Goal: Navigation & Orientation: Find specific page/section

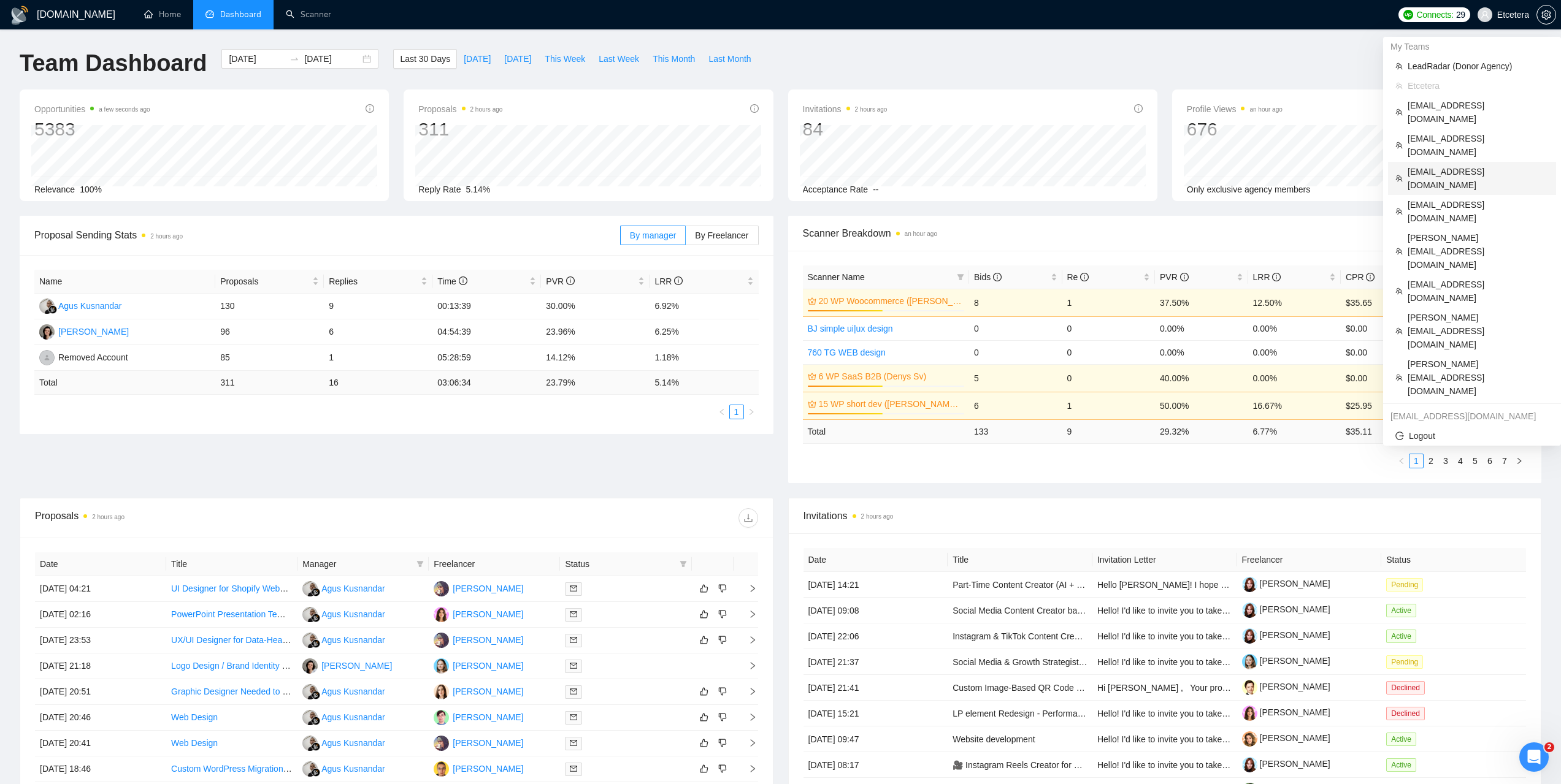
click at [1426, 165] on span "evgeny.pinigin@zimalab.com" at bounding box center [1478, 179] width 141 height 27
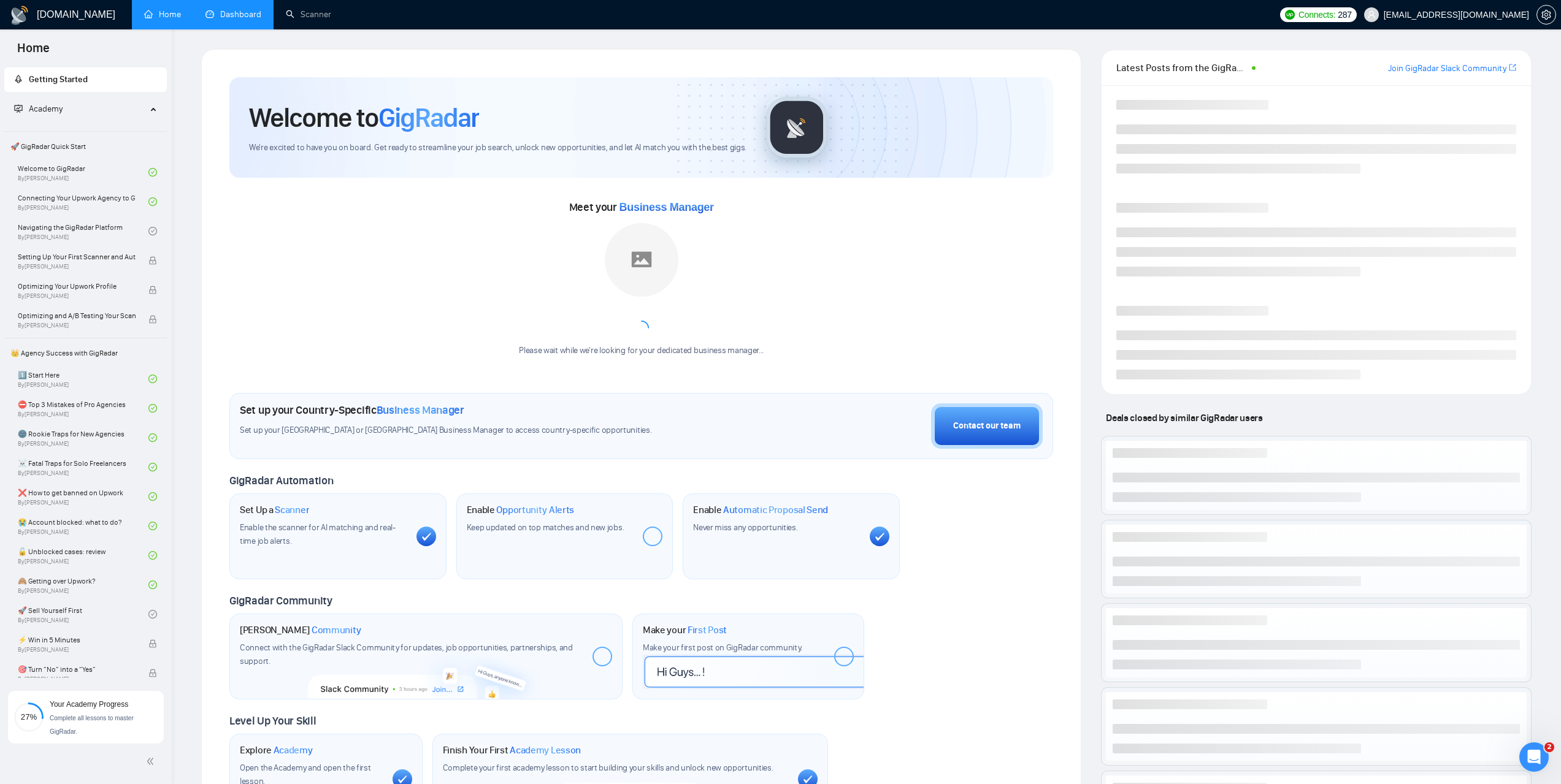
click at [247, 9] on link "Dashboard" at bounding box center [233, 14] width 56 height 10
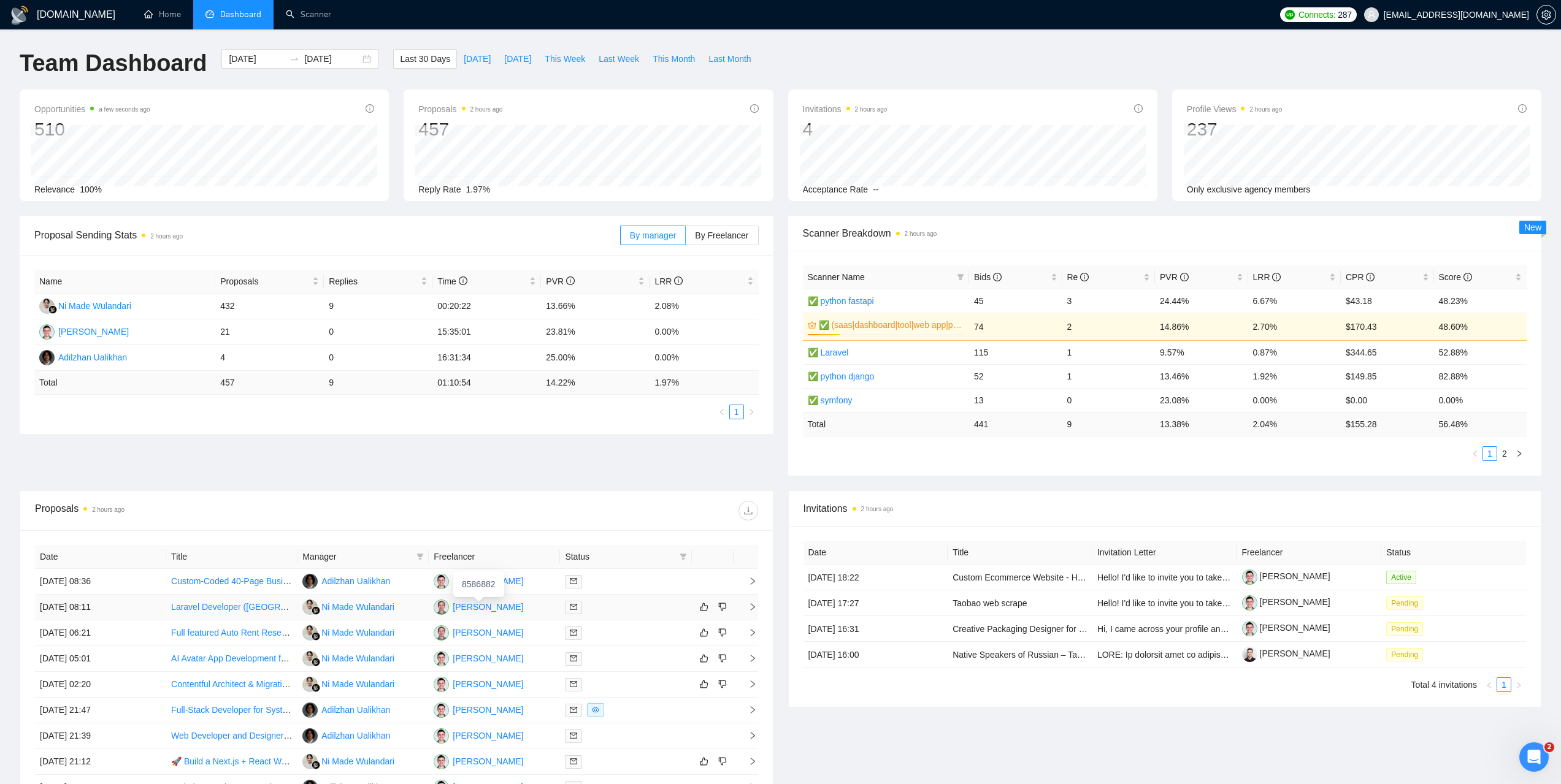
click at [466, 606] on div "Innokentiy Kanaev" at bounding box center [487, 607] width 71 height 13
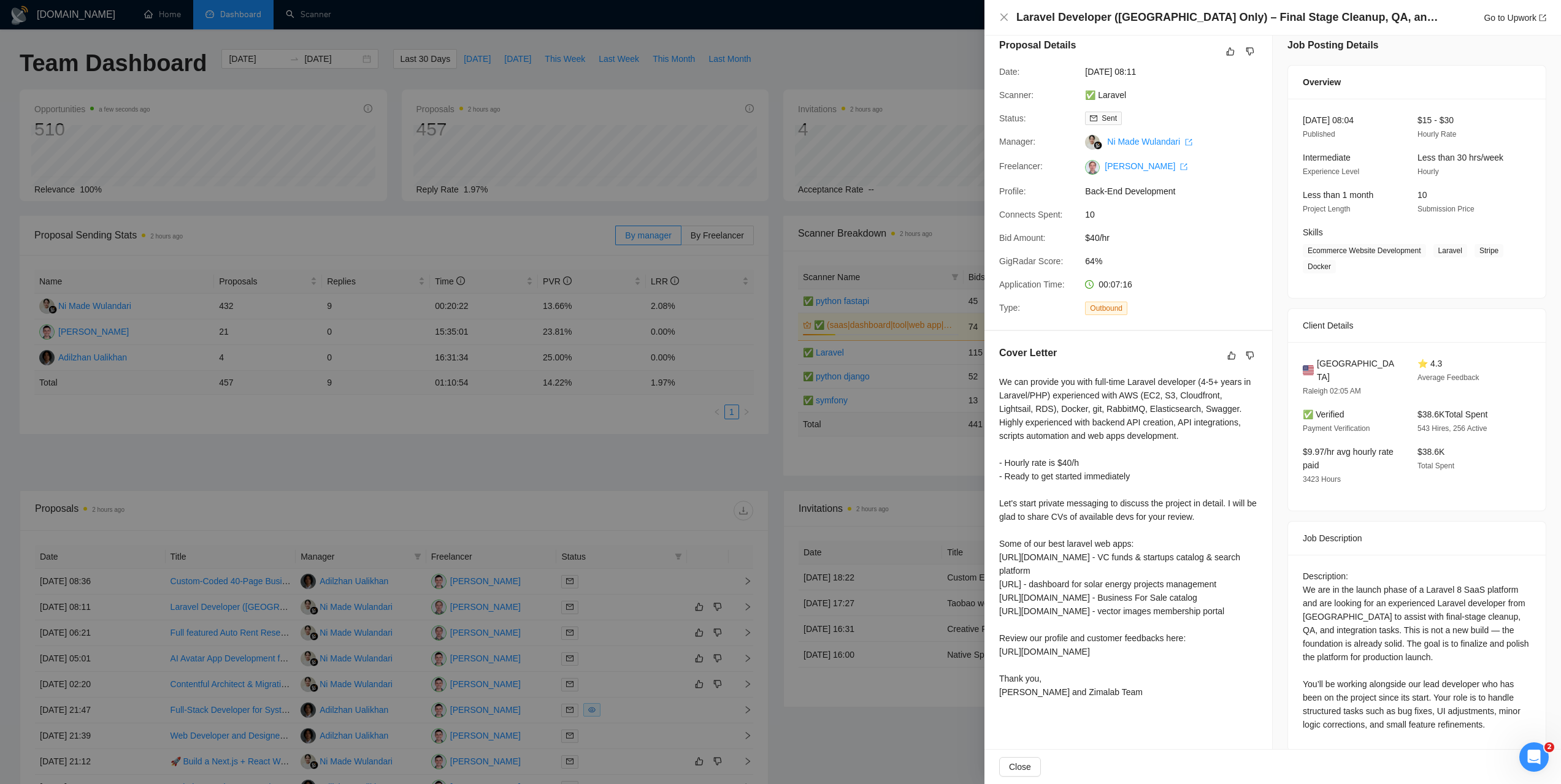
click at [635, 463] on div at bounding box center [780, 392] width 1561 height 784
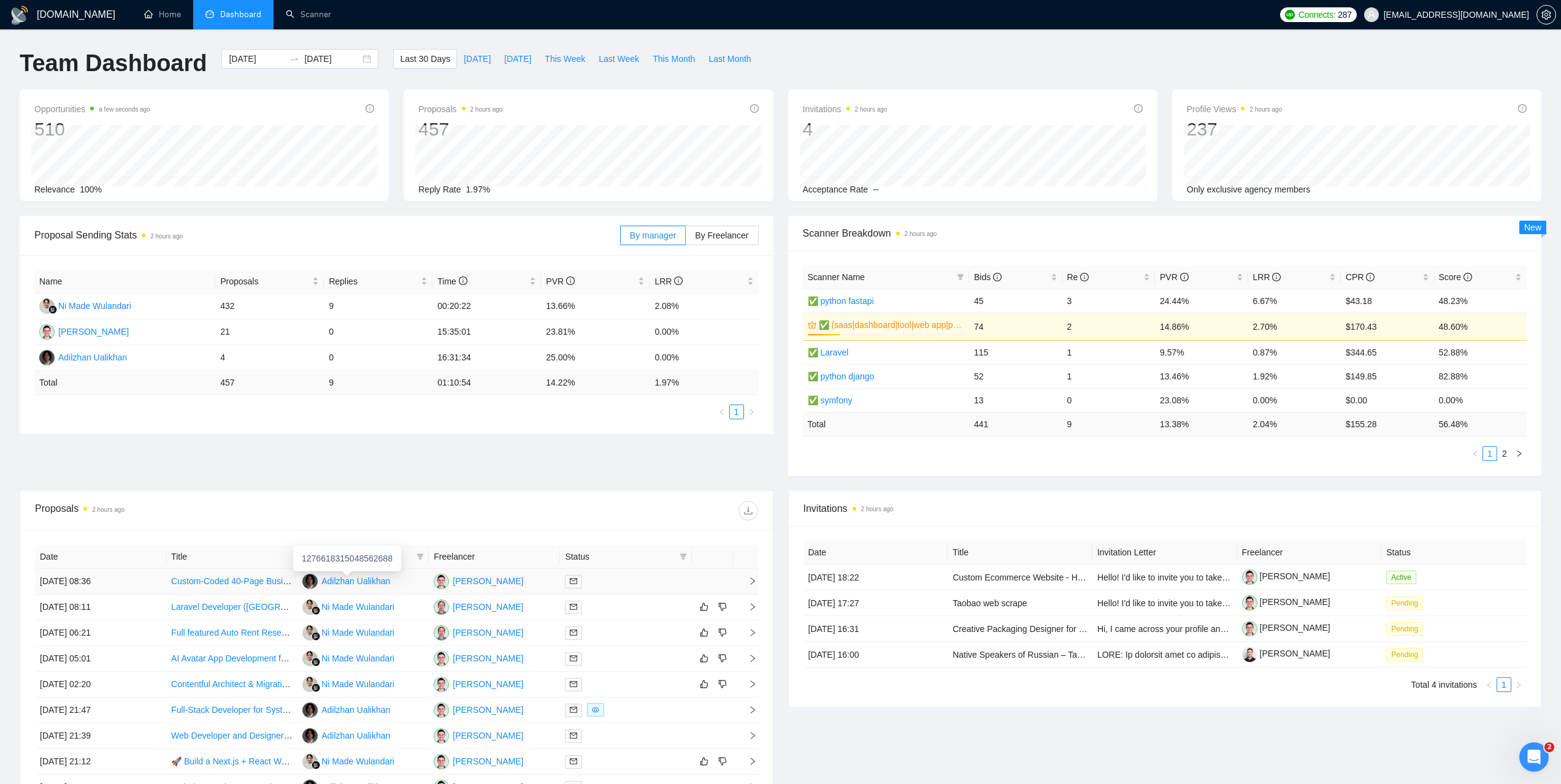
click at [350, 579] on div "Adilzhan Ualikhan" at bounding box center [356, 581] width 68 height 13
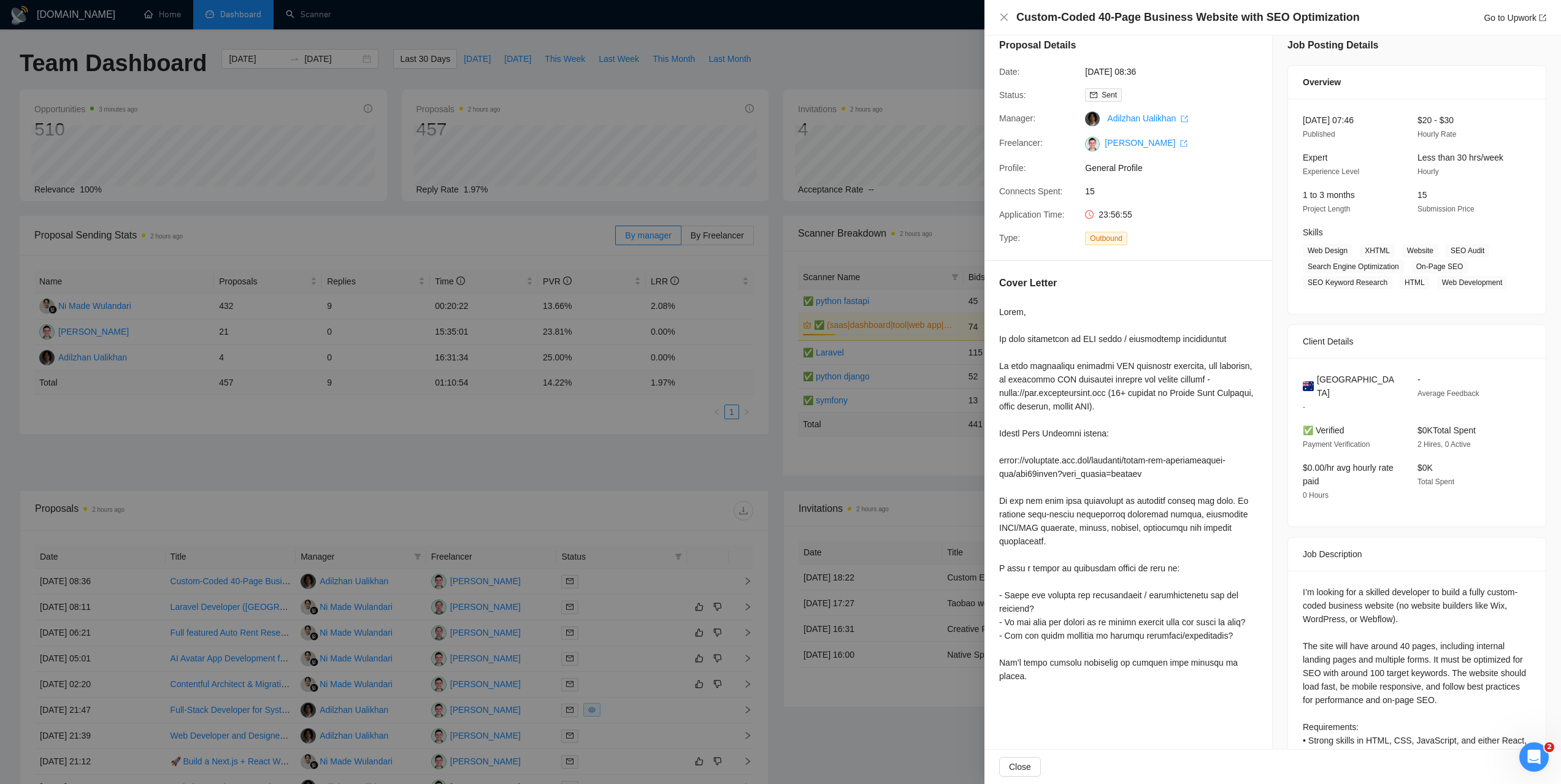
click at [966, 64] on div at bounding box center [780, 392] width 1561 height 784
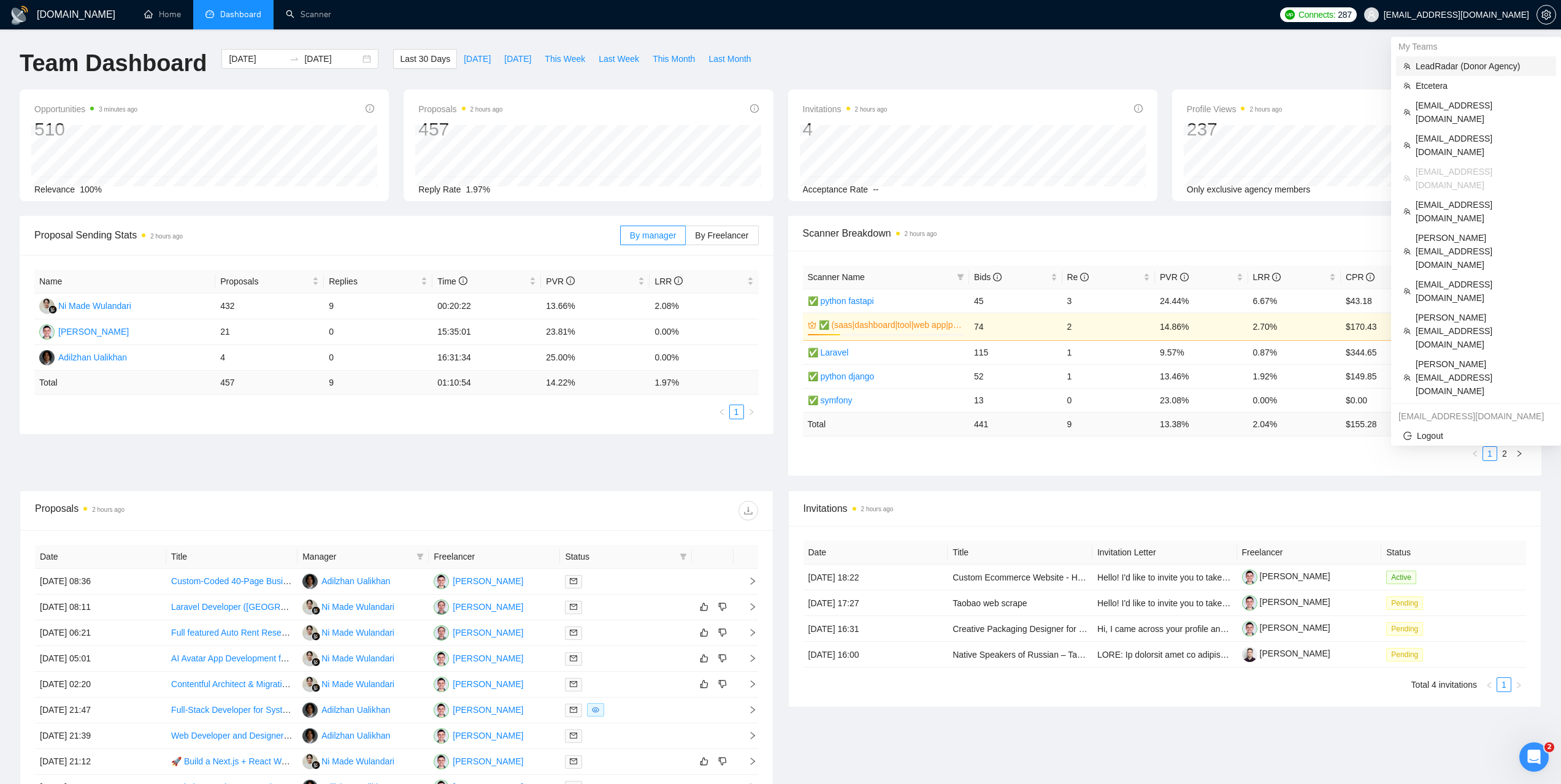
click at [1437, 71] on span "LeadRadar (Donor Agency)" at bounding box center [1481, 66] width 133 height 13
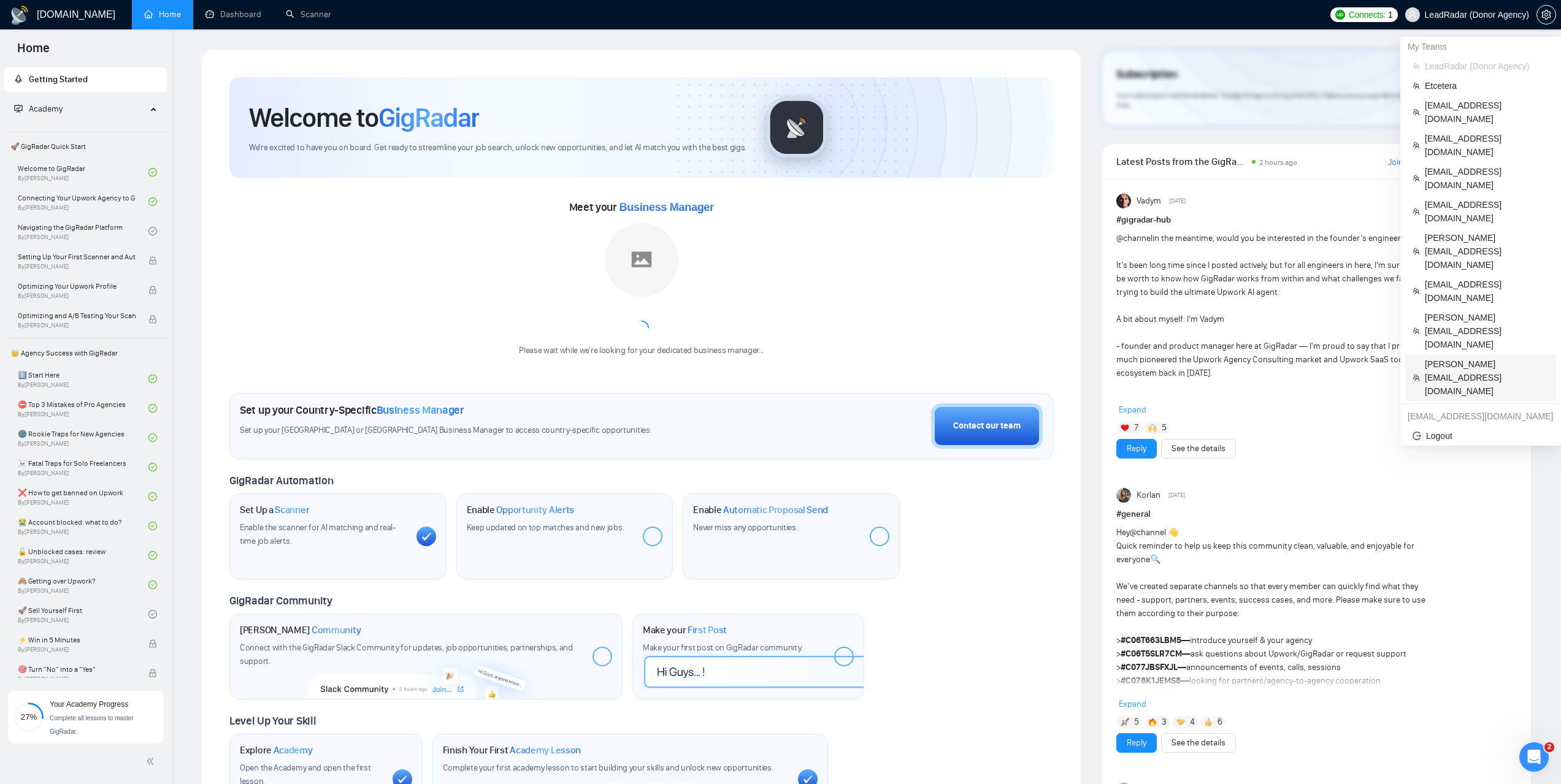
click at [1449, 358] on span "dhiren@visioninfotech.net" at bounding box center [1487, 378] width 124 height 40
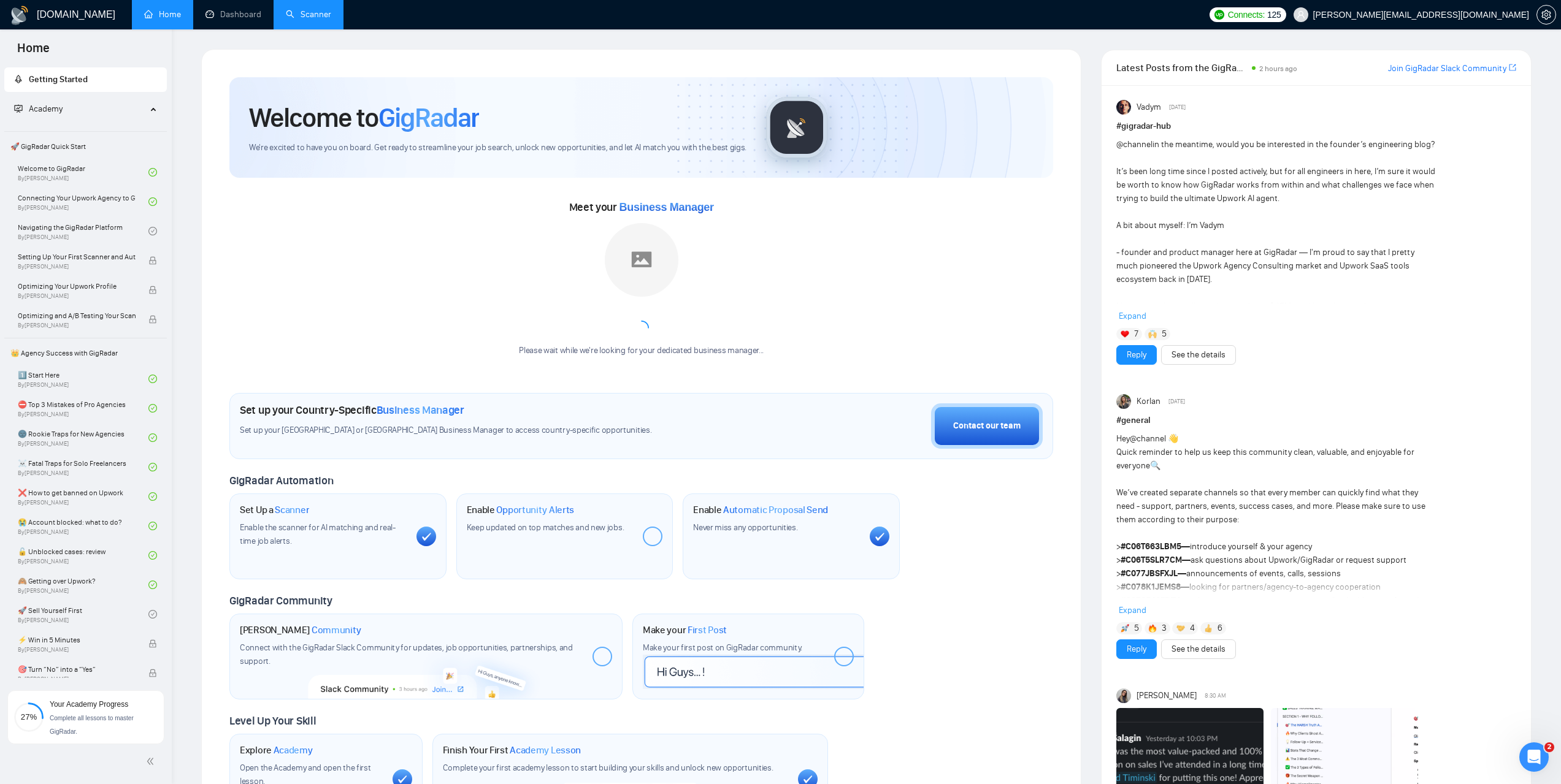
click at [326, 19] on link "Scanner" at bounding box center [308, 14] width 45 height 10
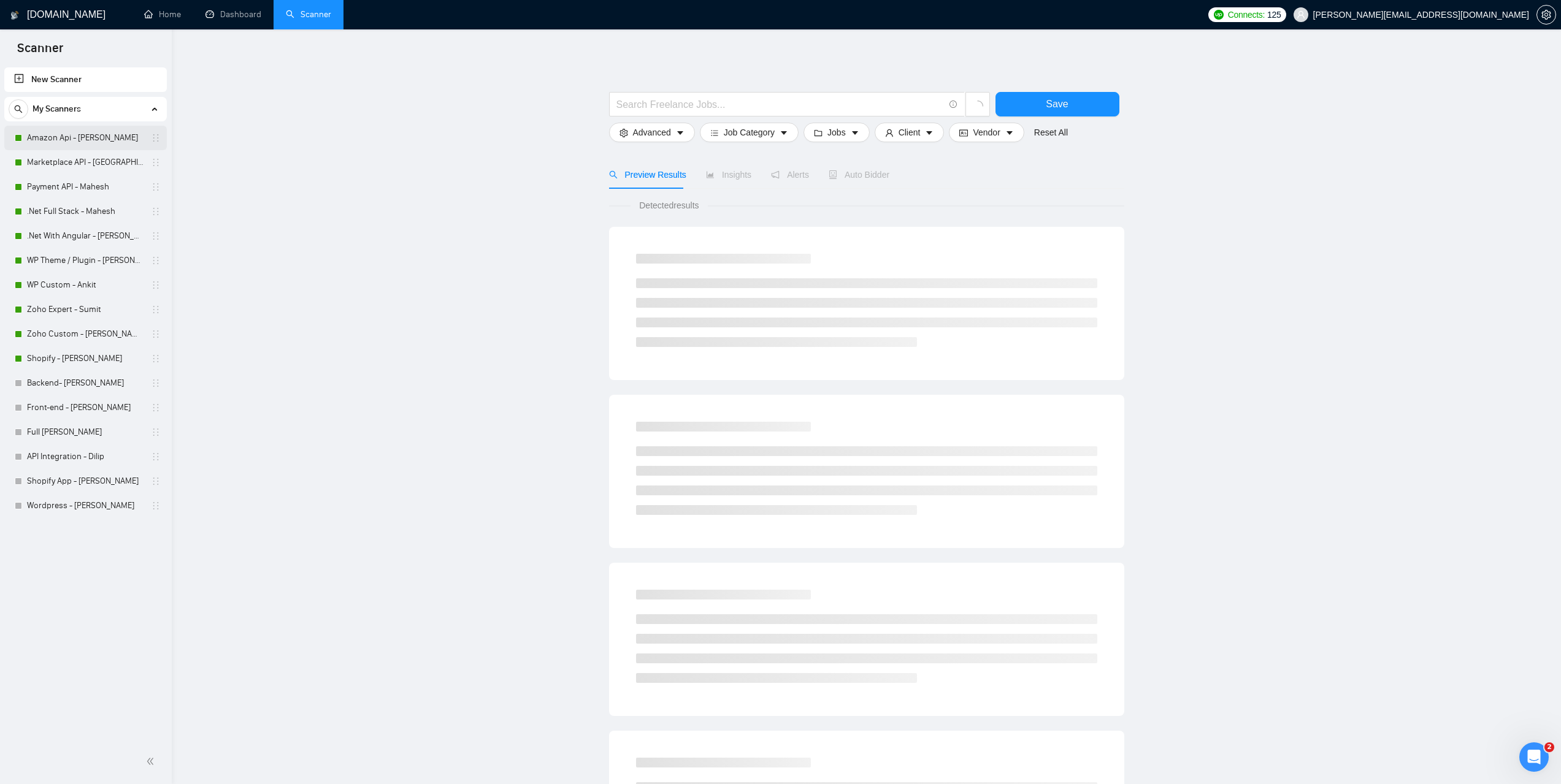
click at [68, 143] on link "Amazon Api - Dhiren" at bounding box center [85, 138] width 117 height 25
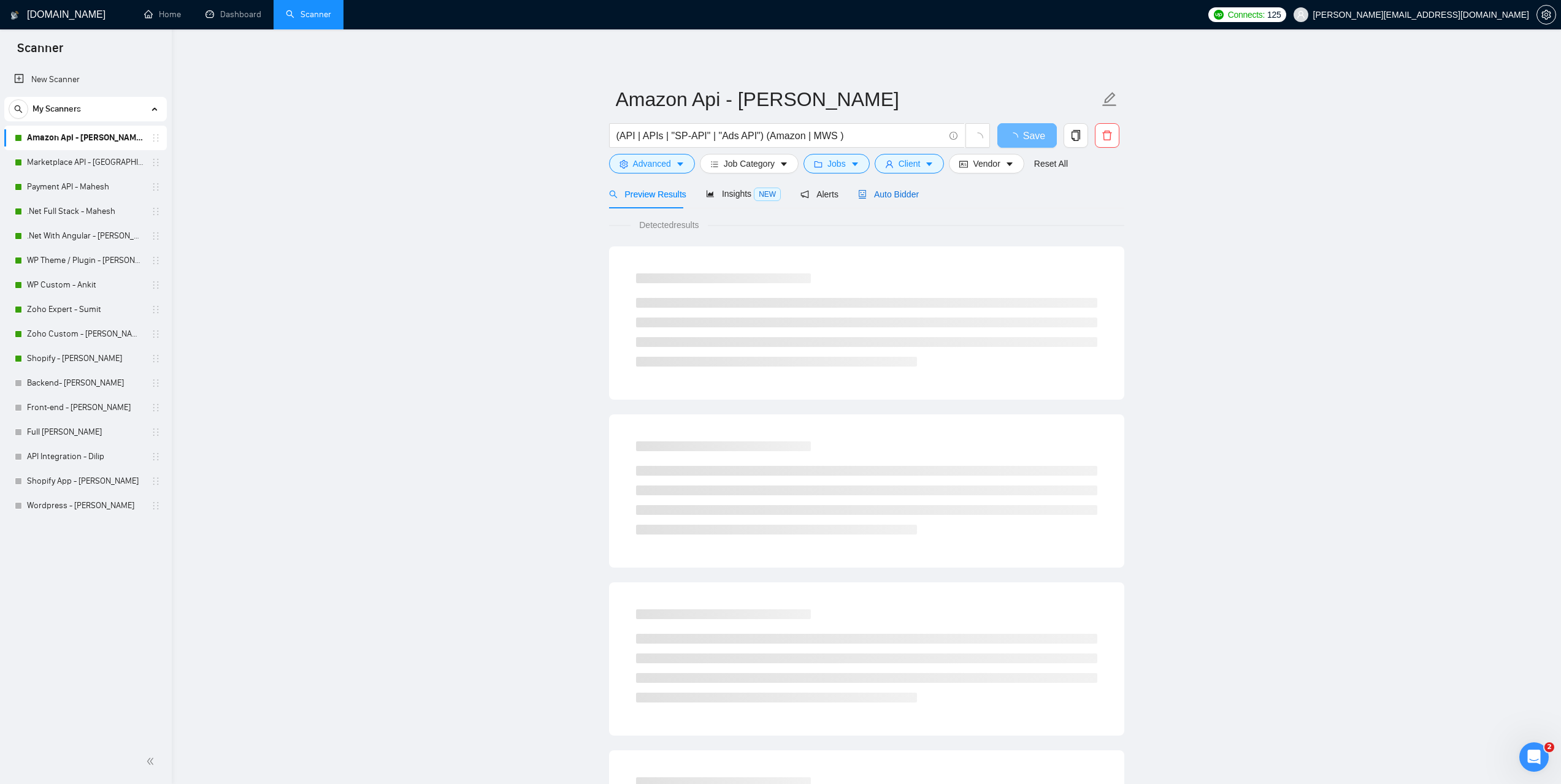
click at [896, 187] on div "Auto Bidder" at bounding box center [888, 194] width 61 height 13
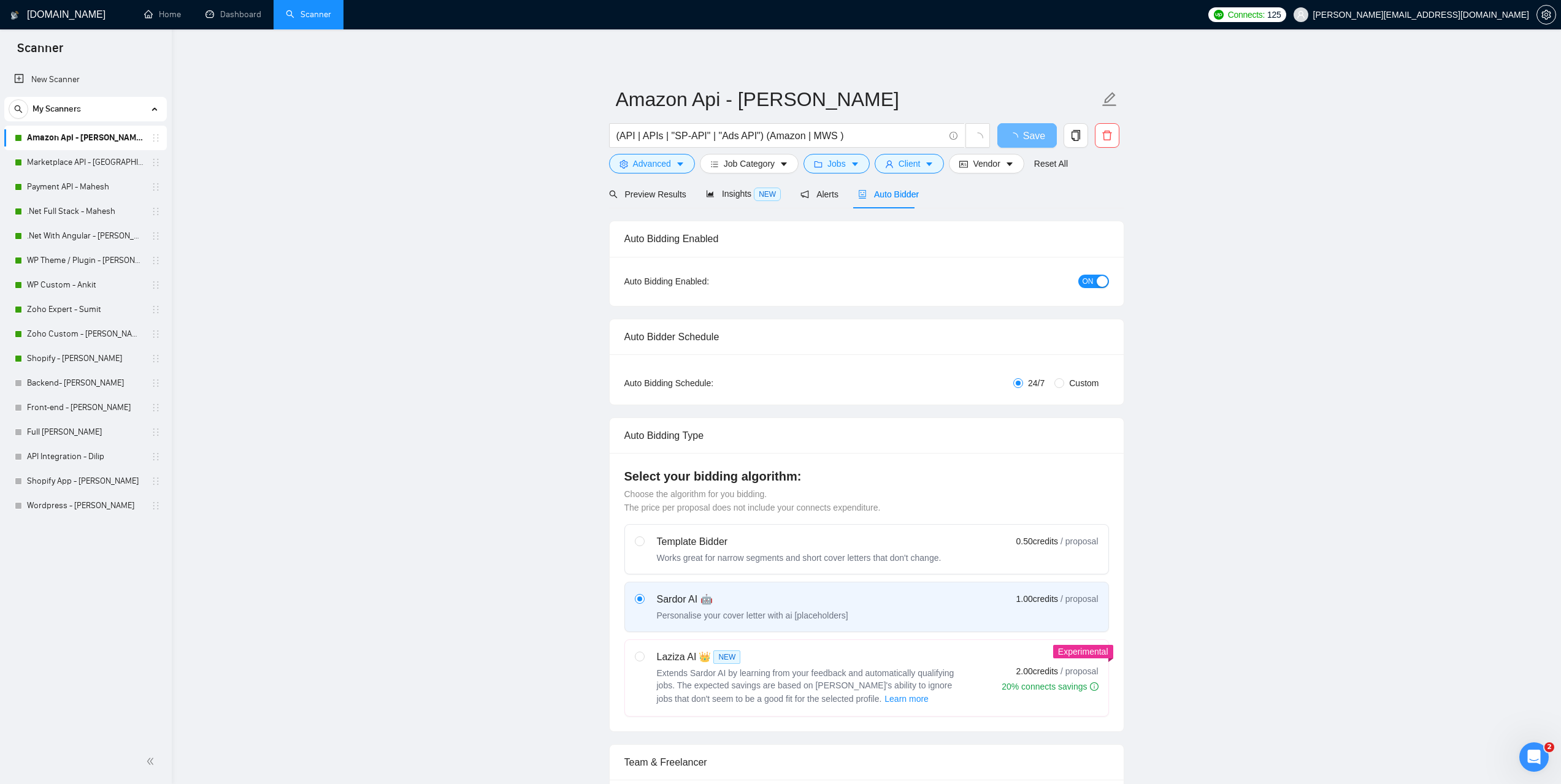
radio input "false"
radio input "true"
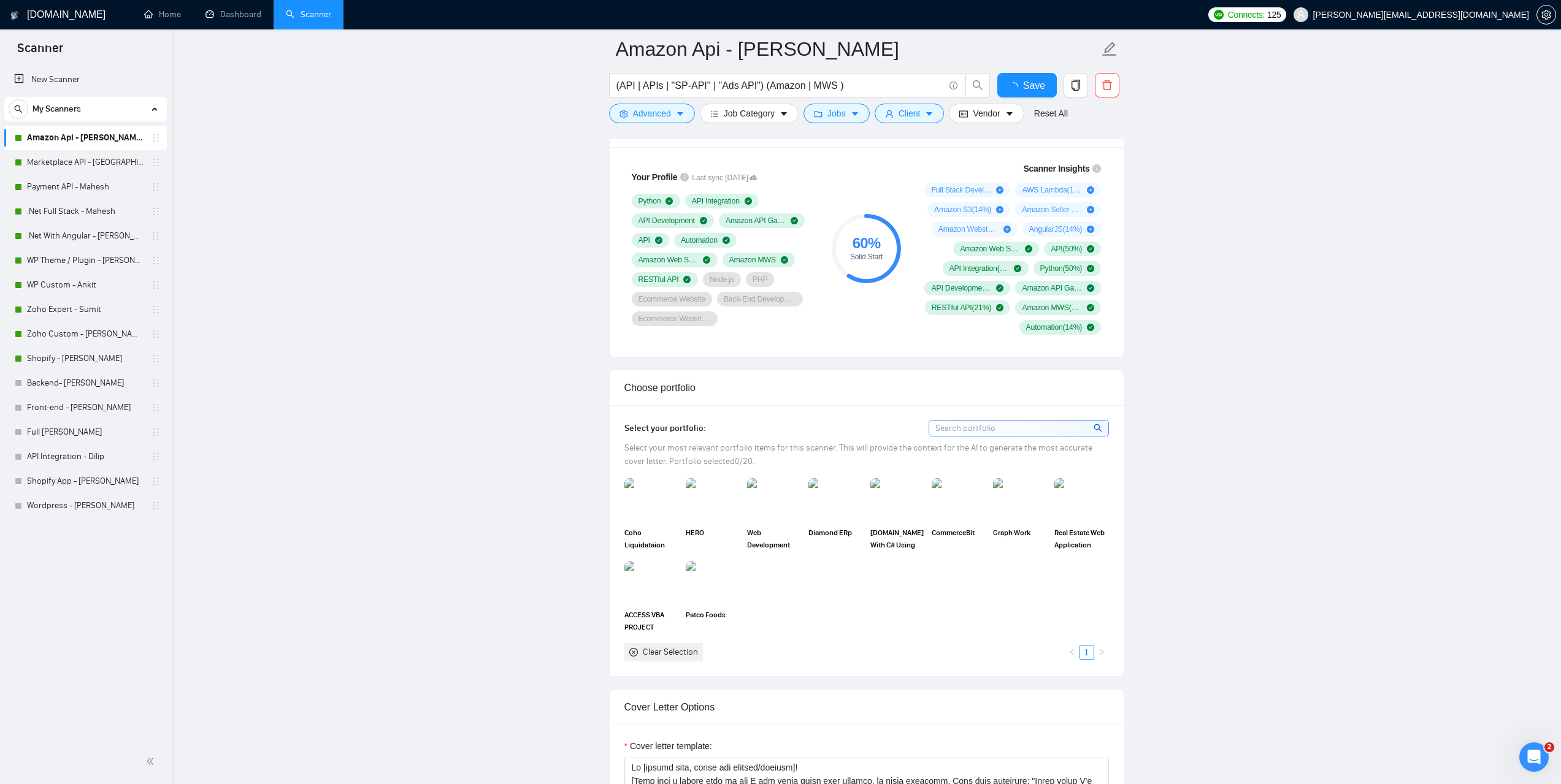
scroll to position [858, 0]
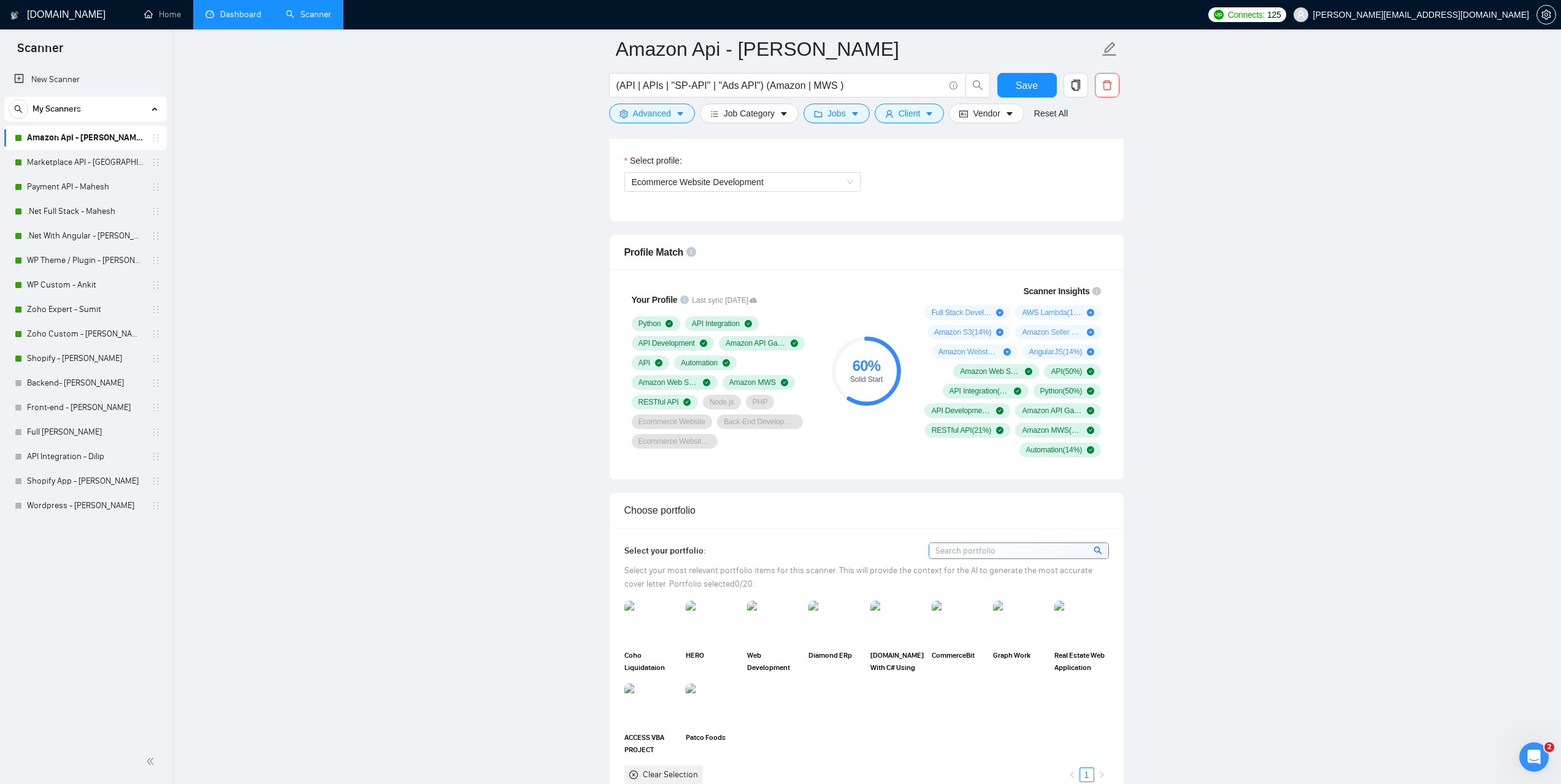
click at [225, 15] on link "Dashboard" at bounding box center [233, 14] width 56 height 10
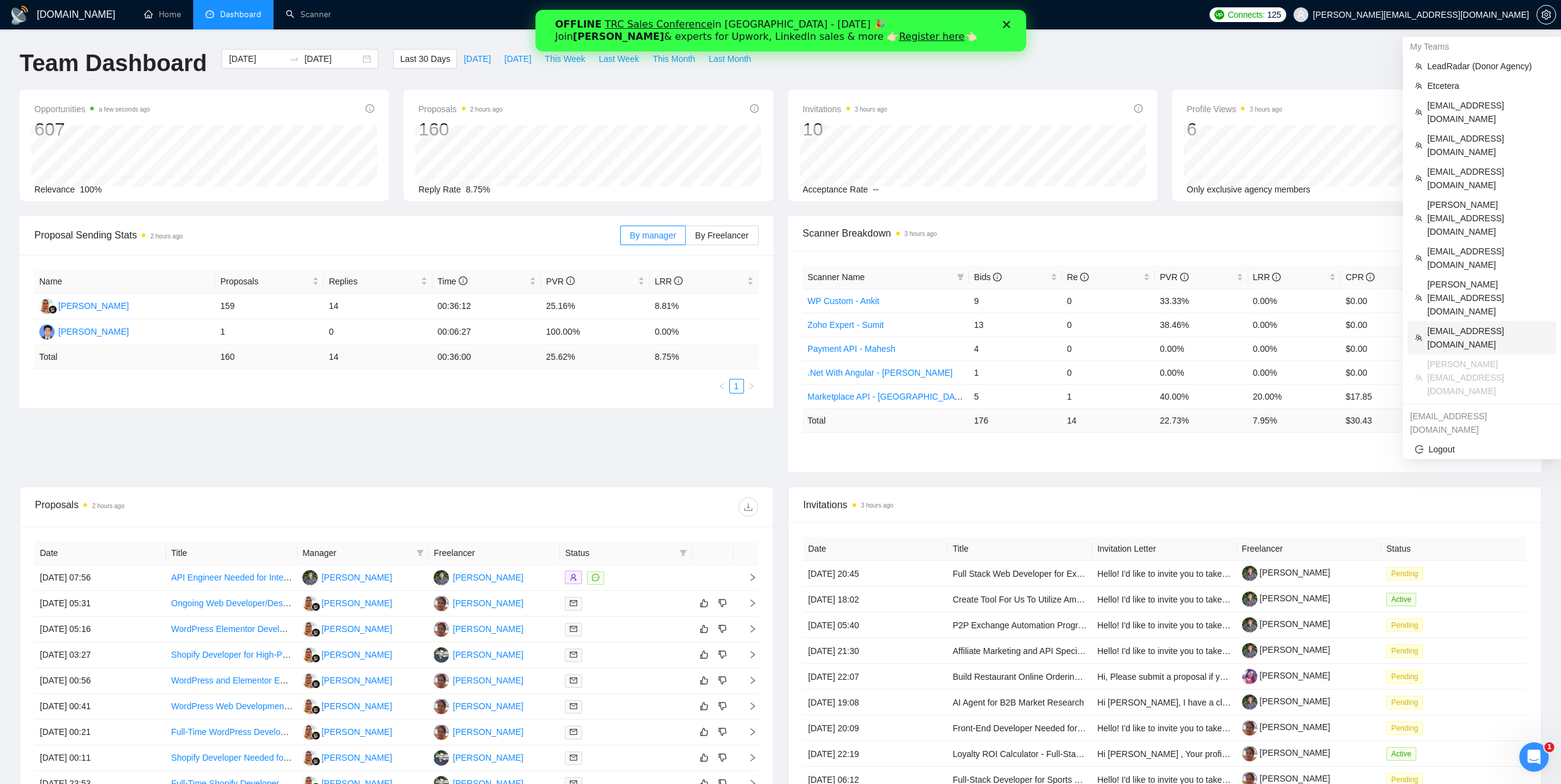
click at [1440, 324] on span "[EMAIL_ADDRESS][DOMAIN_NAME]" at bounding box center [1487, 338] width 121 height 27
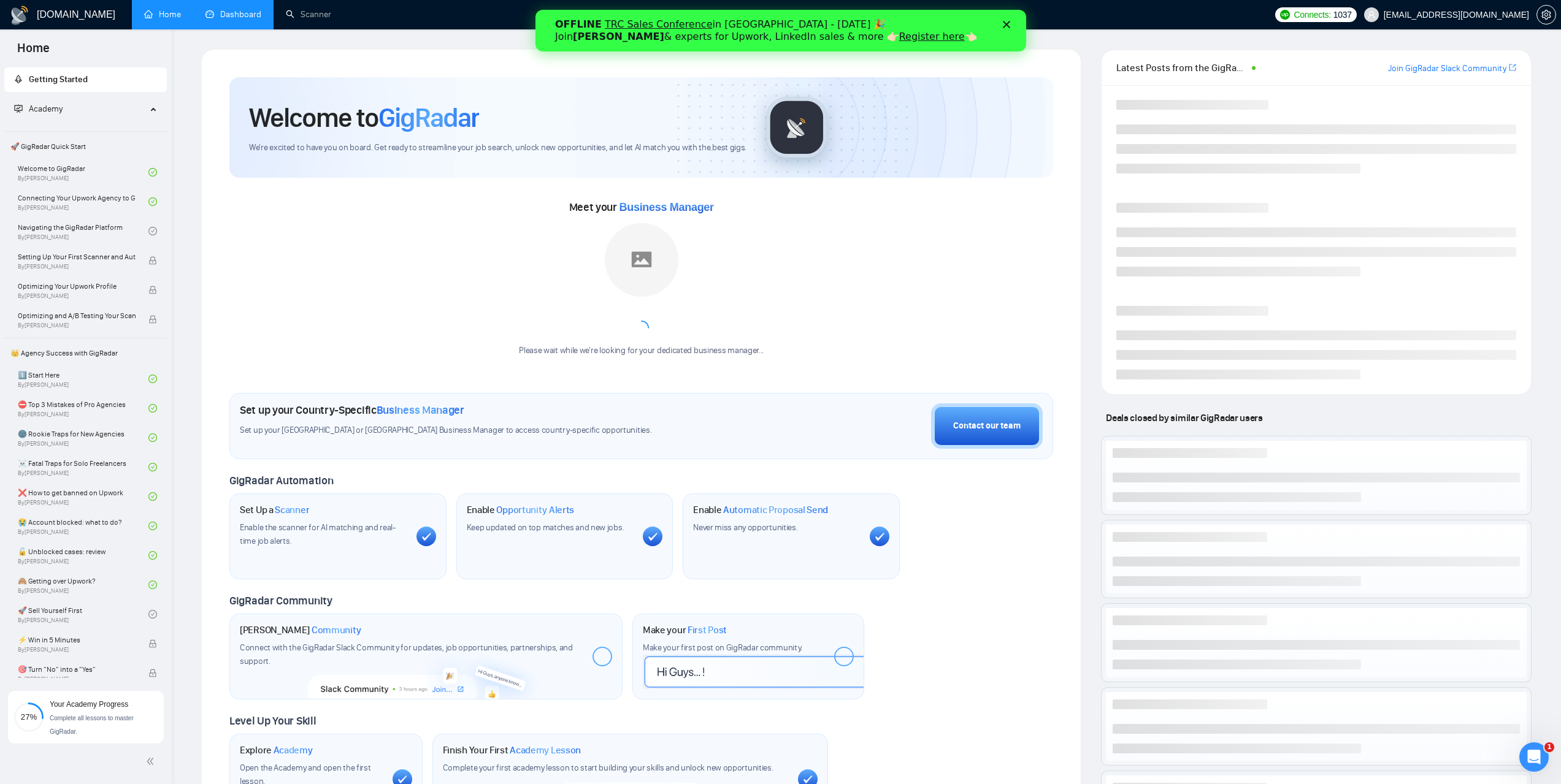
click at [249, 19] on link "Dashboard" at bounding box center [233, 14] width 56 height 10
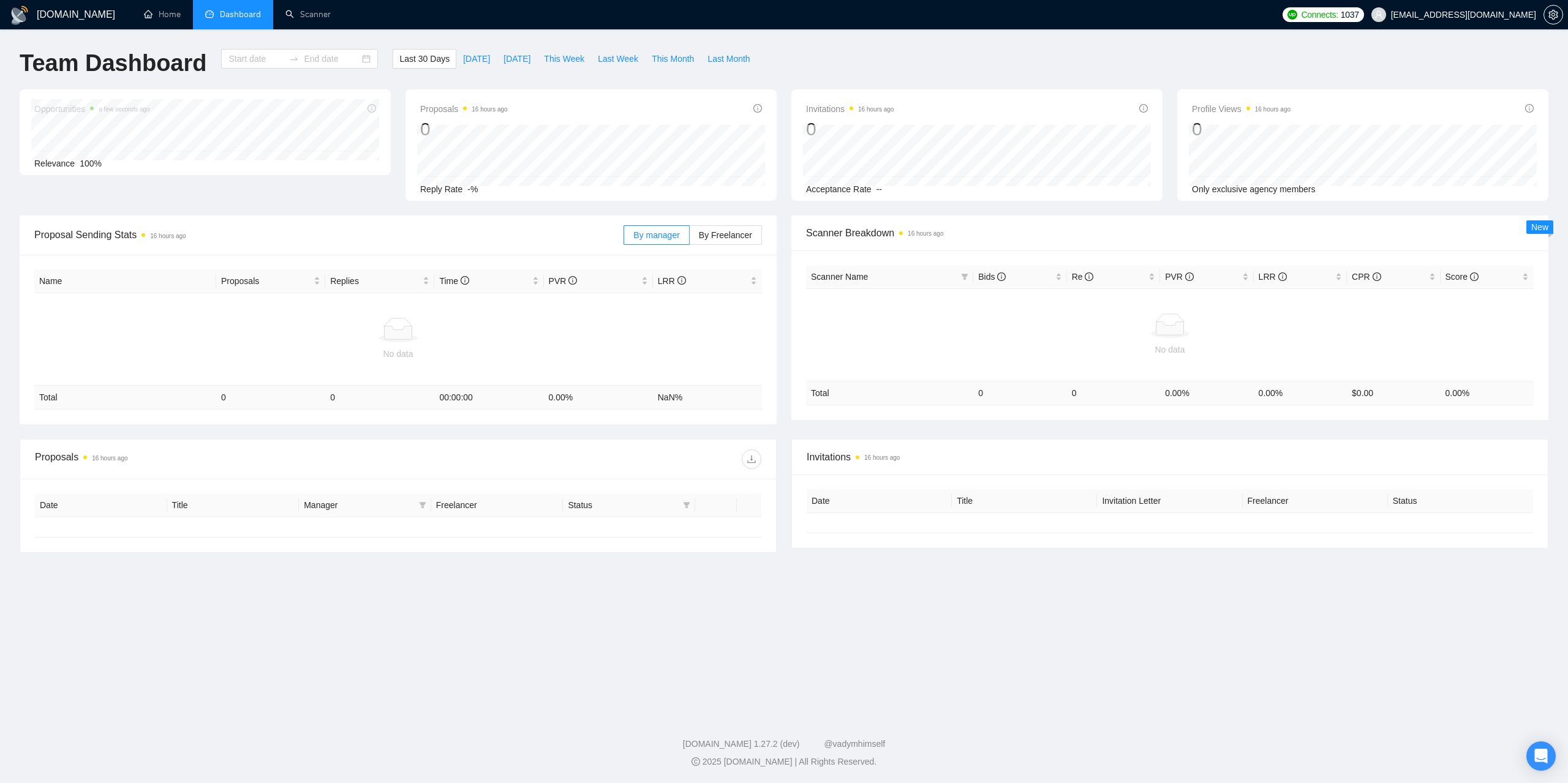
type input "[DATE]"
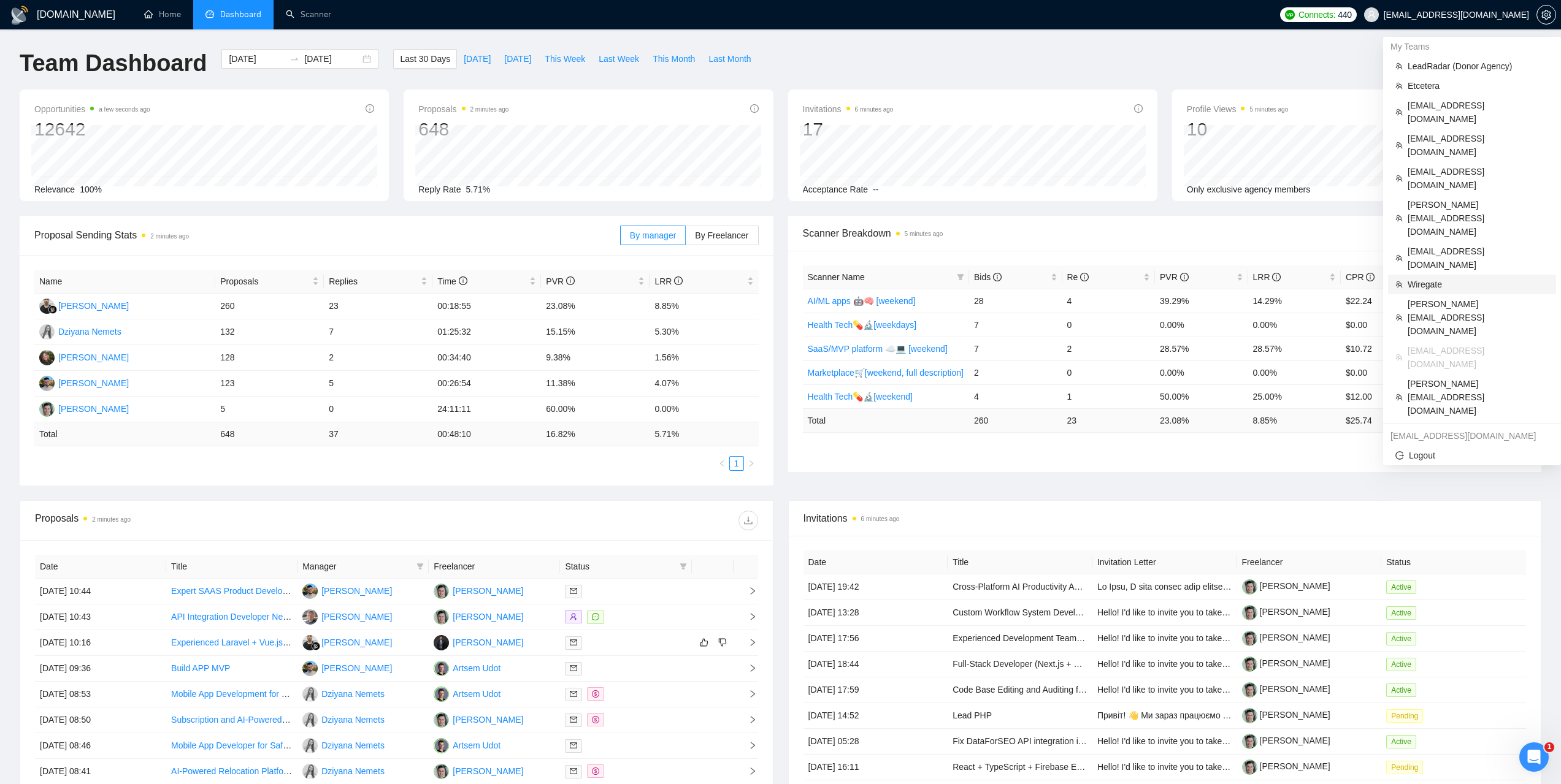
click at [1432, 277] on span "Wiregate" at bounding box center [1478, 284] width 141 height 13
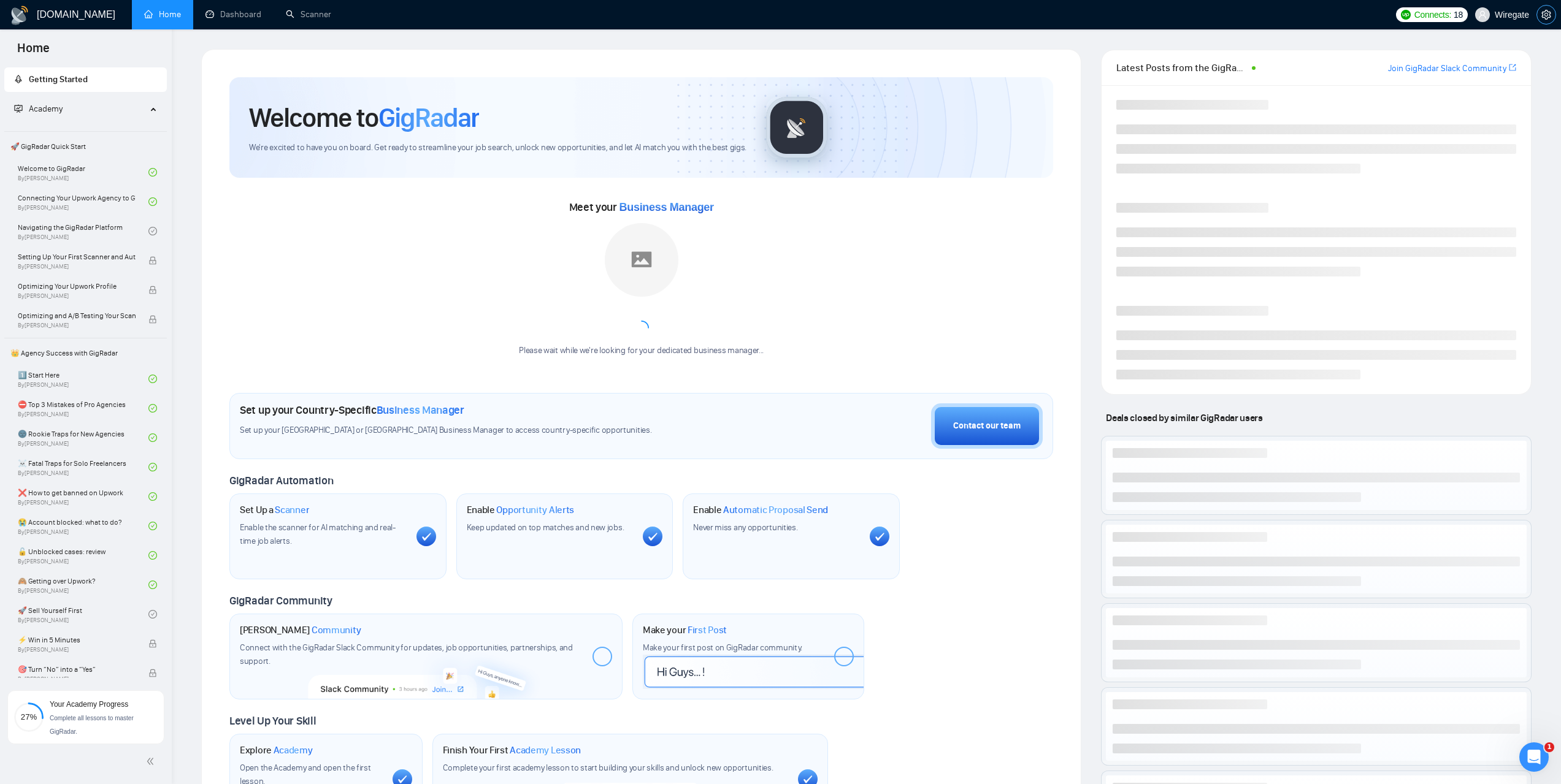
click at [1539, 16] on span "setting" at bounding box center [1546, 14] width 19 height 10
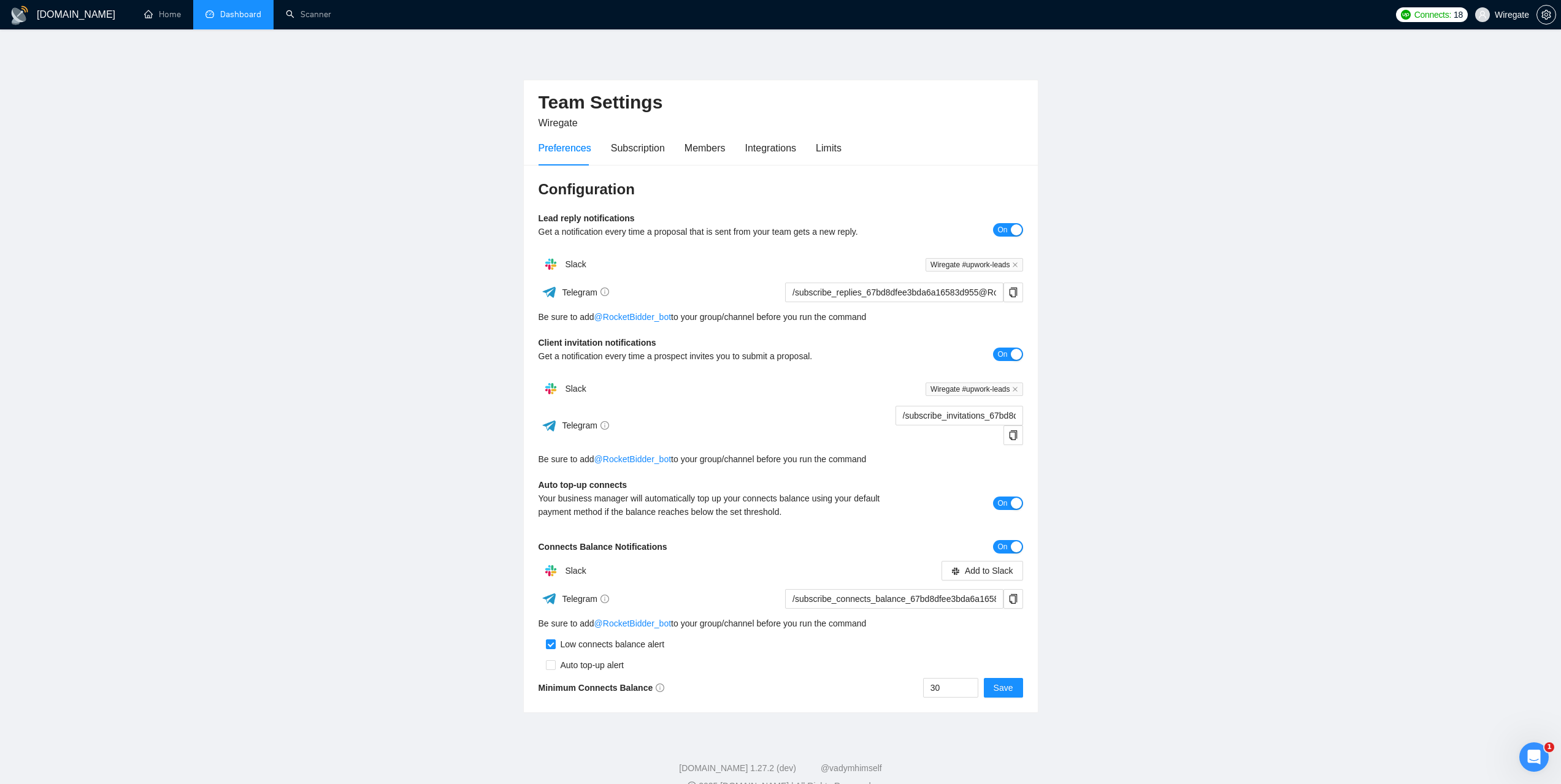
click at [232, 16] on link "Dashboard" at bounding box center [233, 14] width 56 height 10
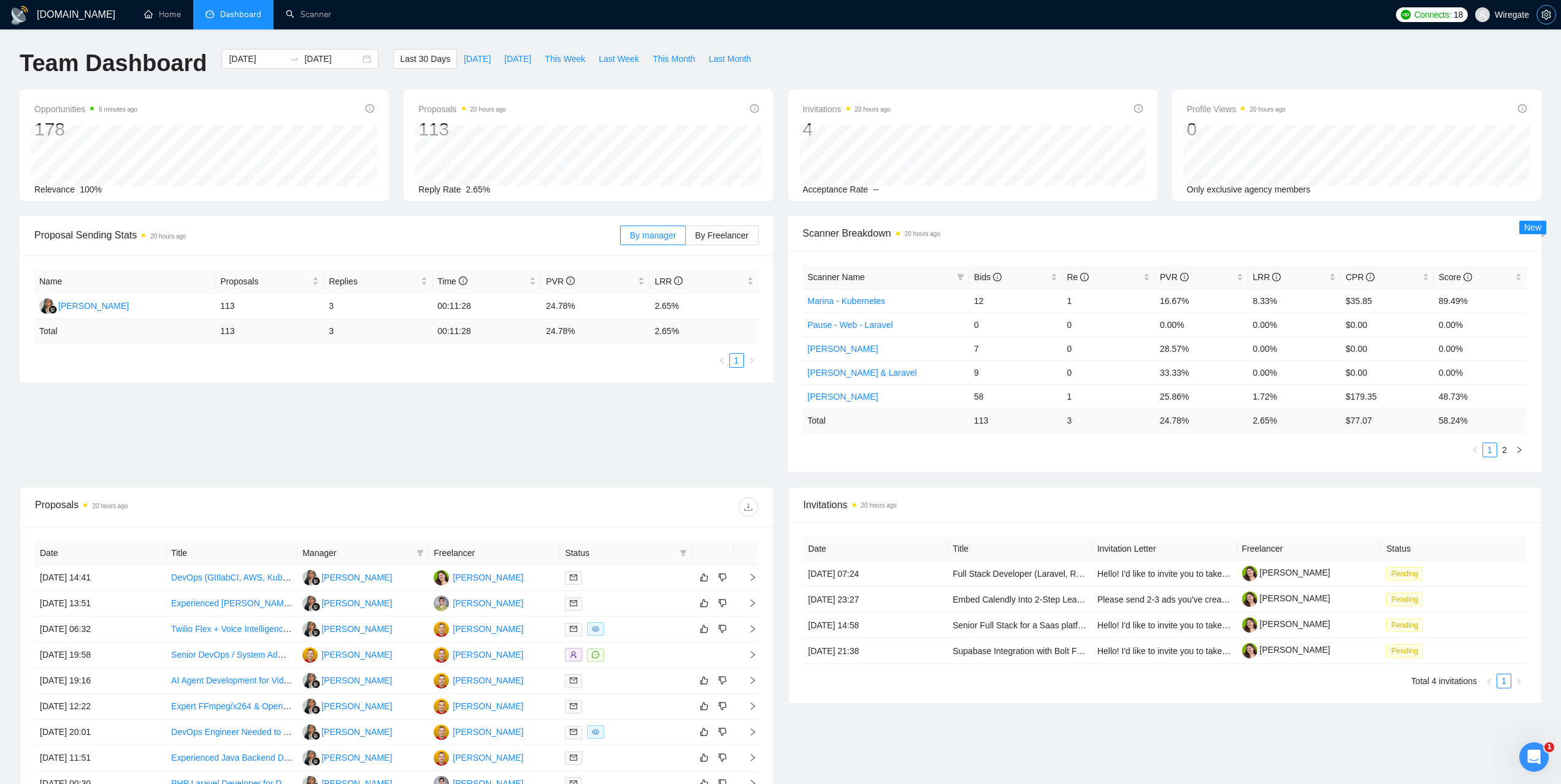
click at [1549, 12] on icon "setting" at bounding box center [1545, 14] width 9 height 10
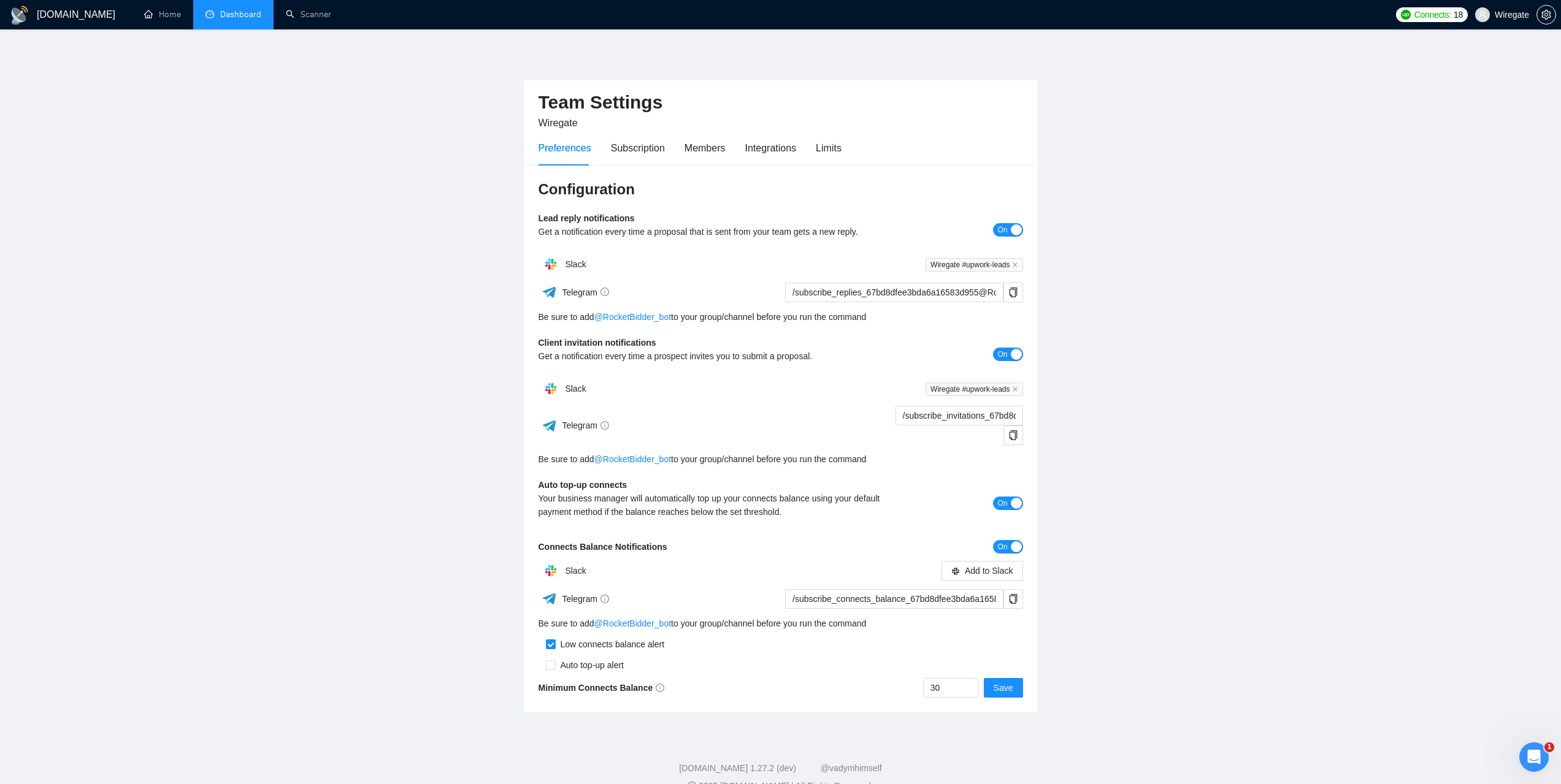
click at [235, 19] on link "Dashboard" at bounding box center [233, 14] width 56 height 10
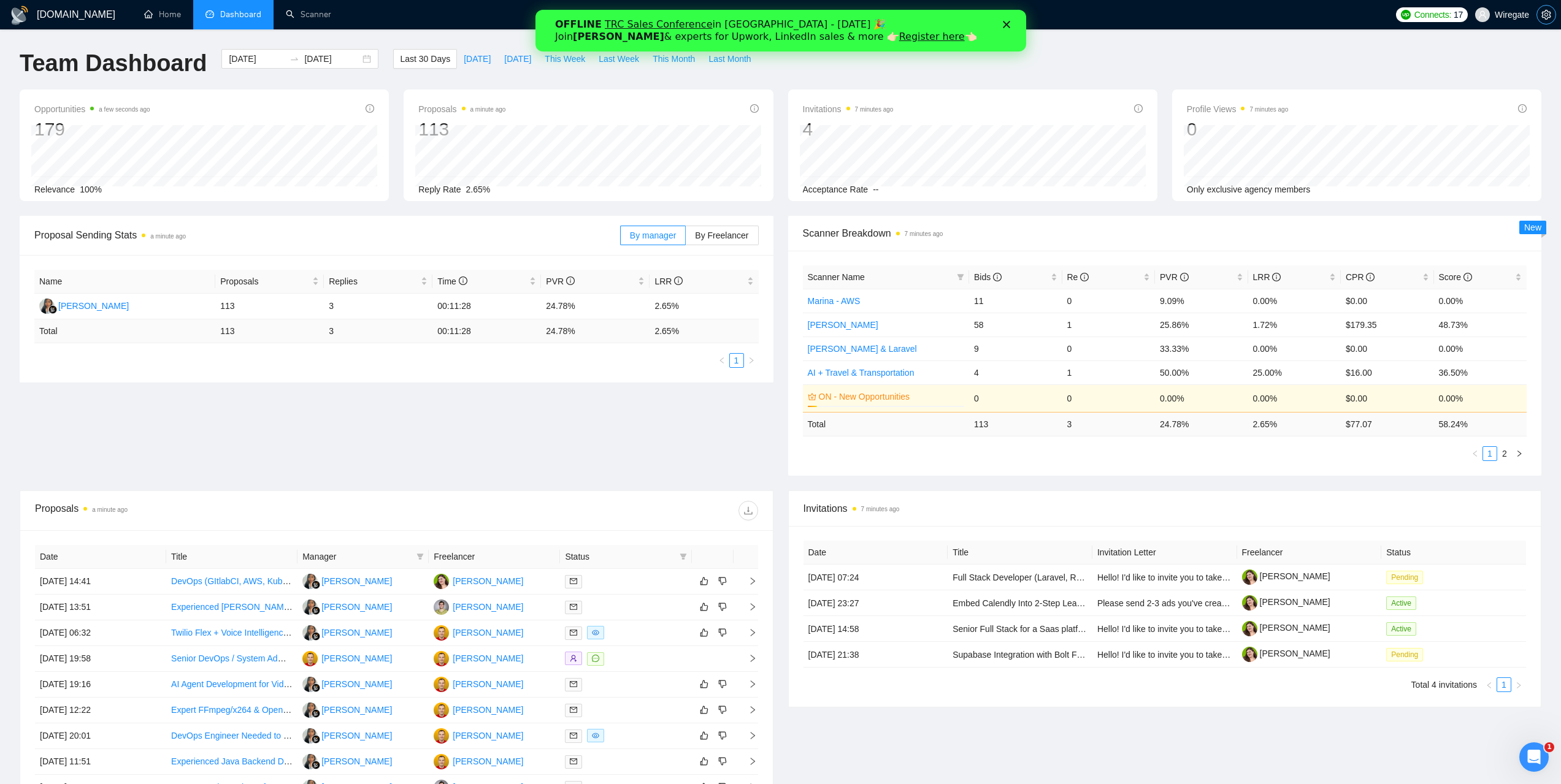
click at [1544, 16] on icon "setting" at bounding box center [1545, 14] width 10 height 10
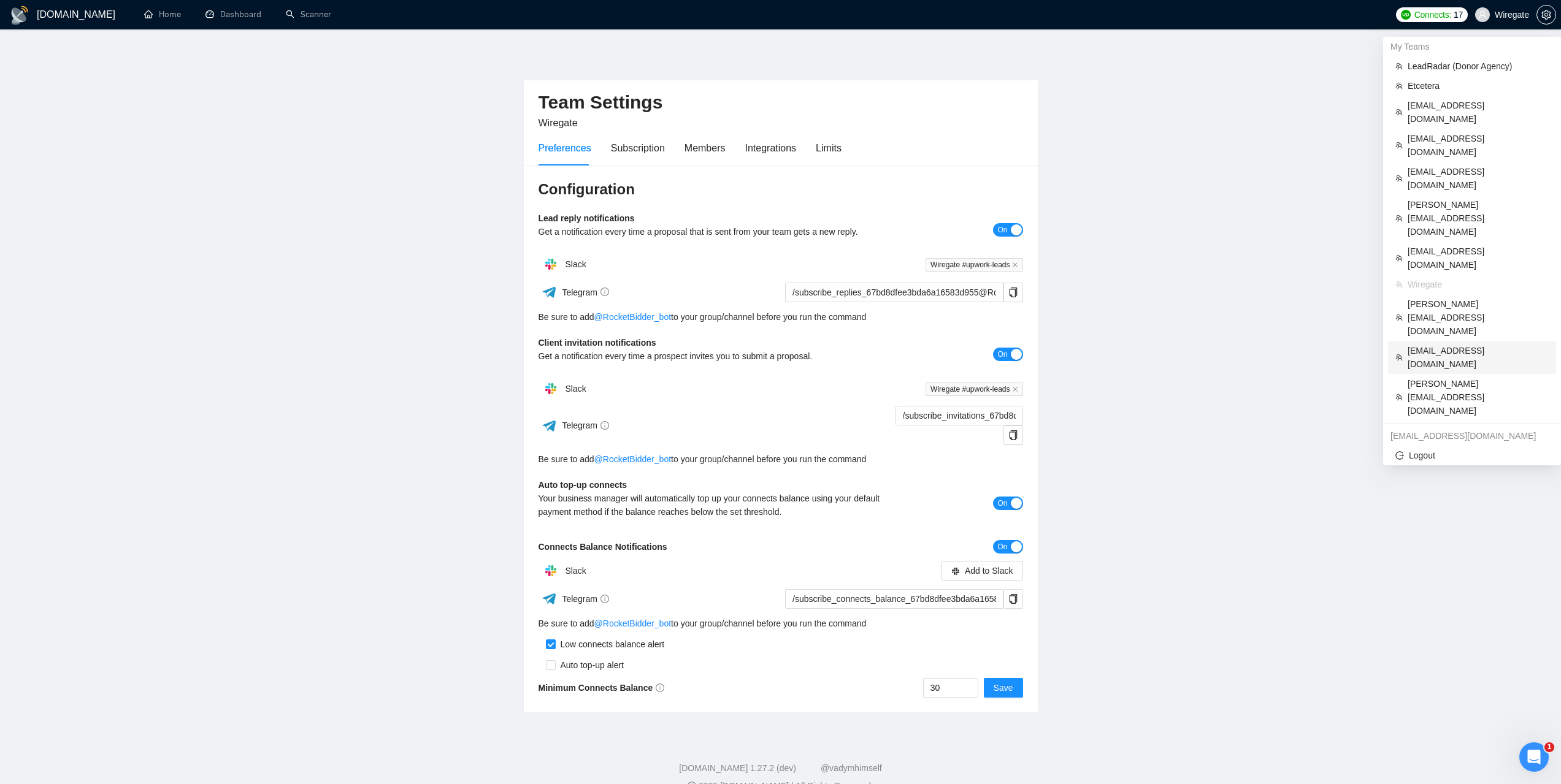
click at [1428, 344] on span "[EMAIL_ADDRESS][DOMAIN_NAME]" at bounding box center [1478, 357] width 141 height 27
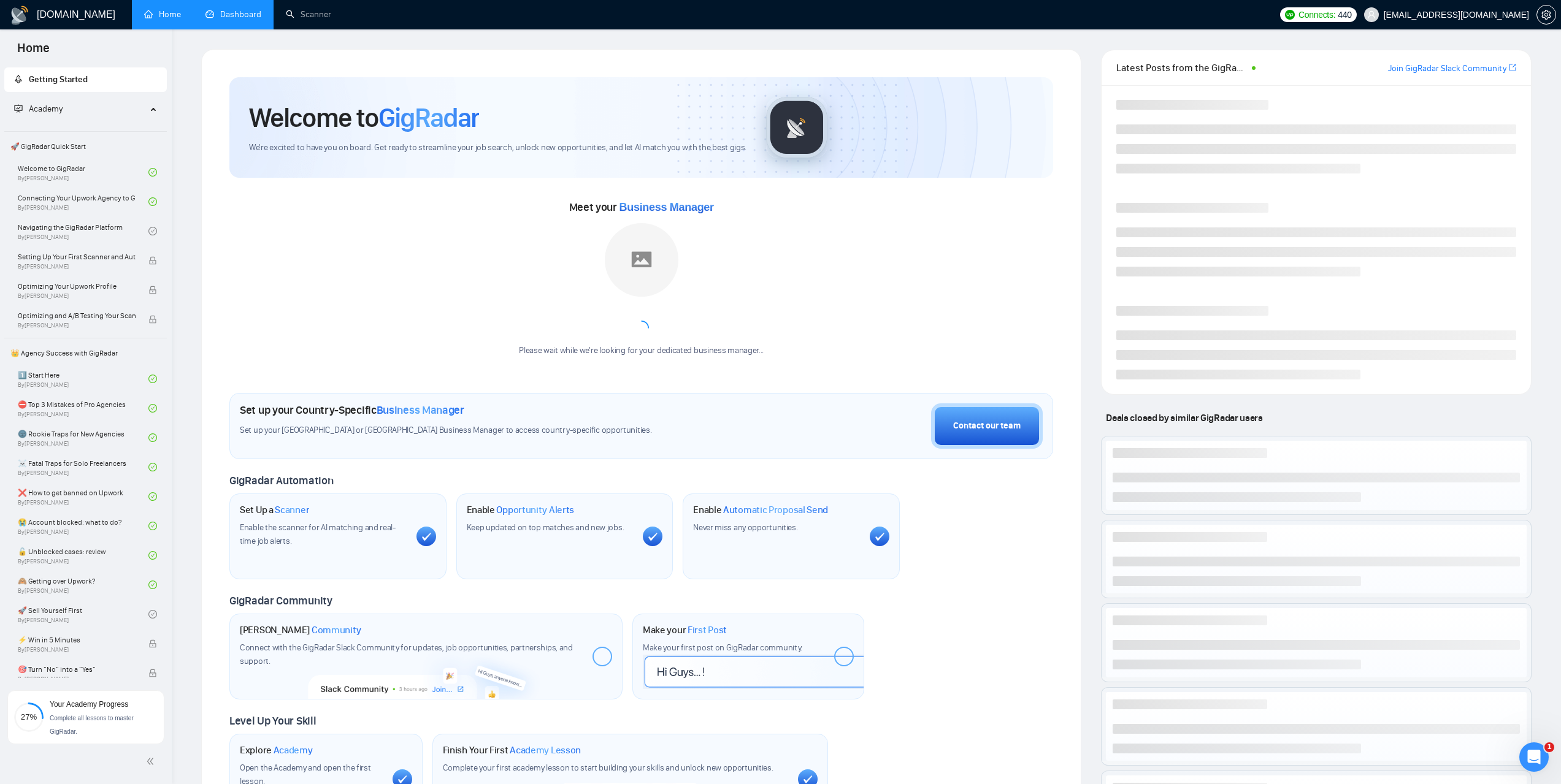
click at [241, 9] on link "Dashboard" at bounding box center [233, 14] width 56 height 10
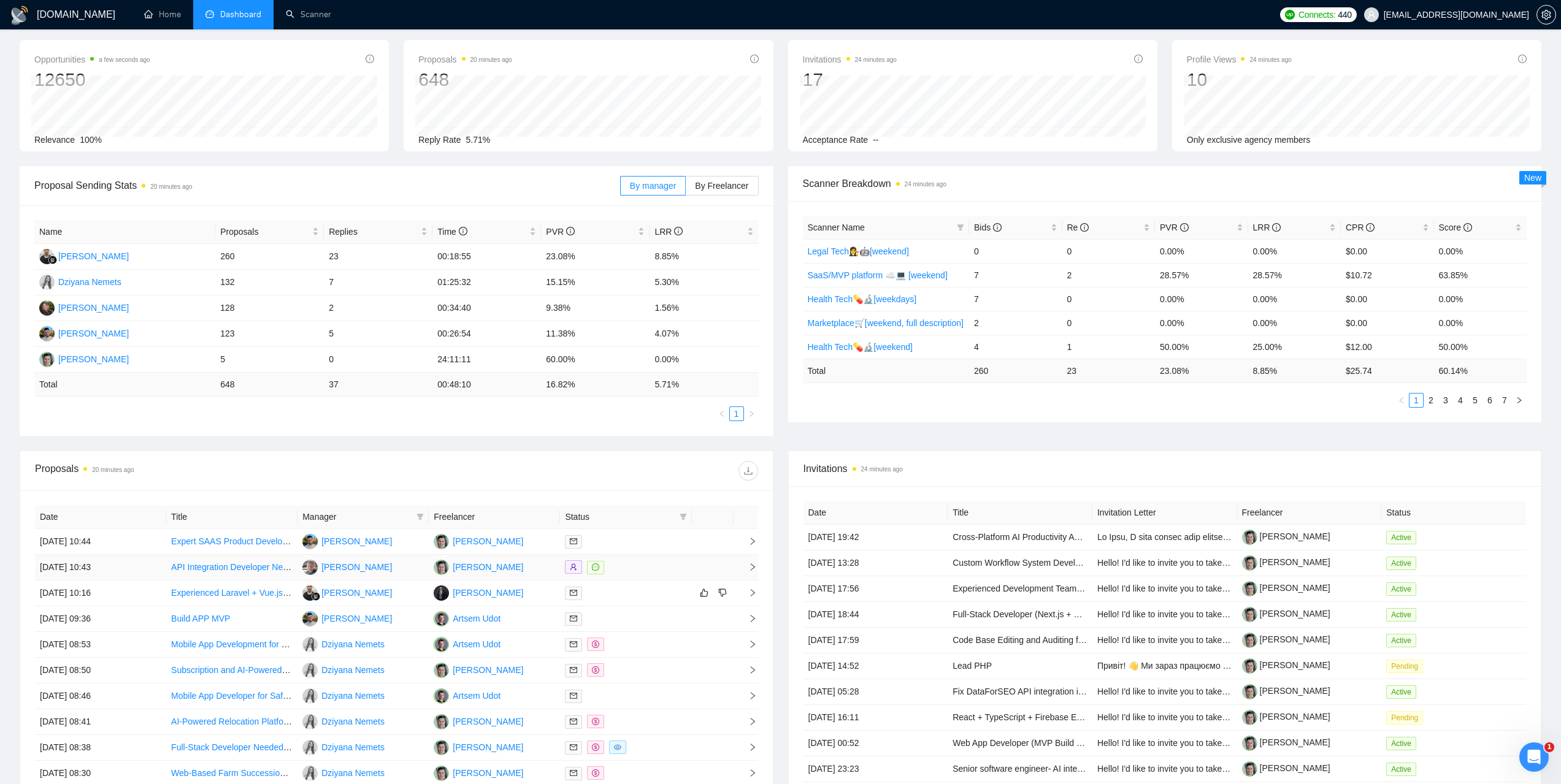
scroll to position [201, 0]
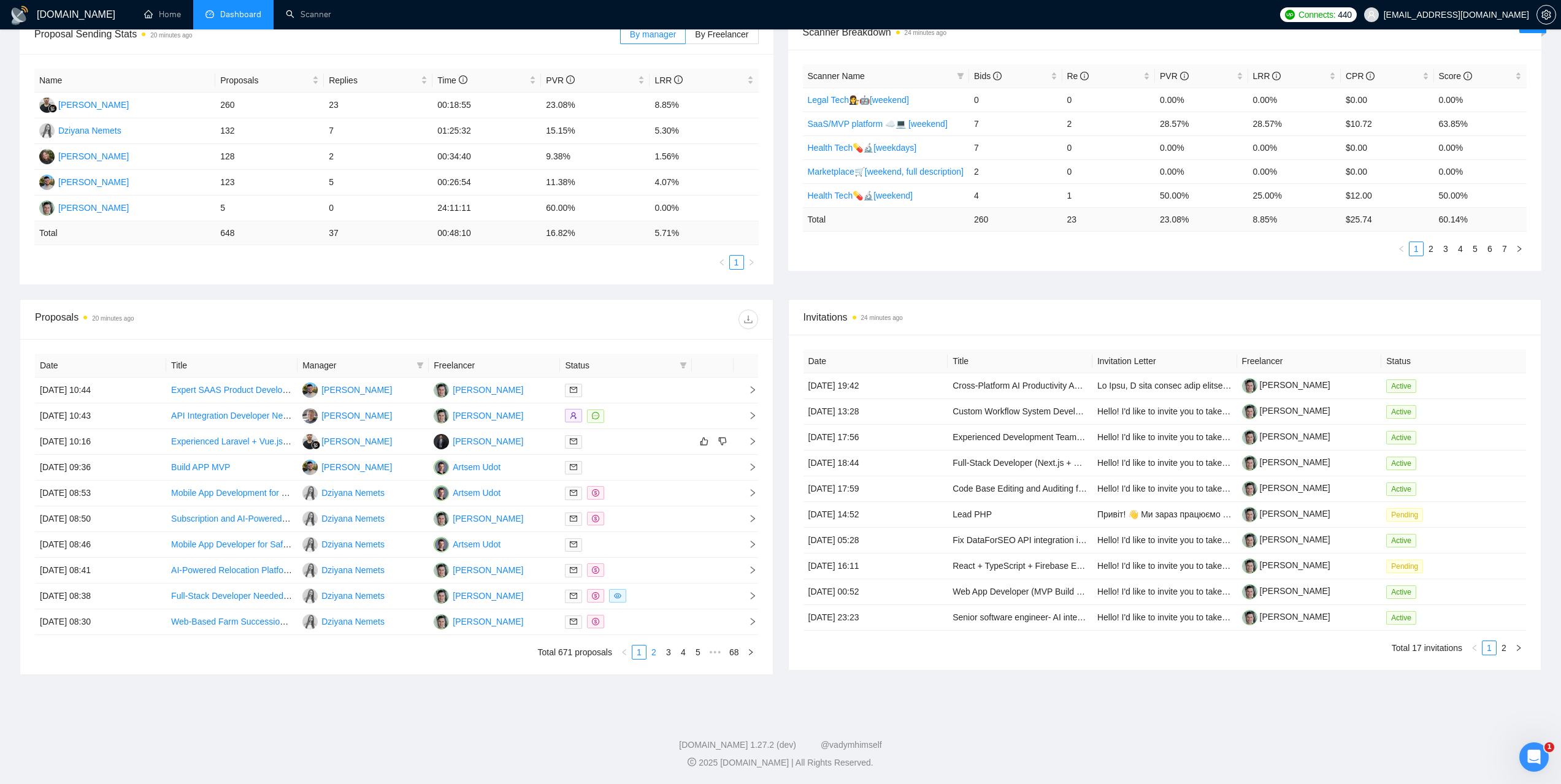
click at [654, 649] on link "2" at bounding box center [654, 652] width 13 height 13
click at [667, 653] on link "3" at bounding box center [668, 652] width 13 height 13
click at [86, 388] on td "[DATE] 19:21" at bounding box center [100, 391] width 131 height 26
